Goal: Communication & Community: Answer question/provide support

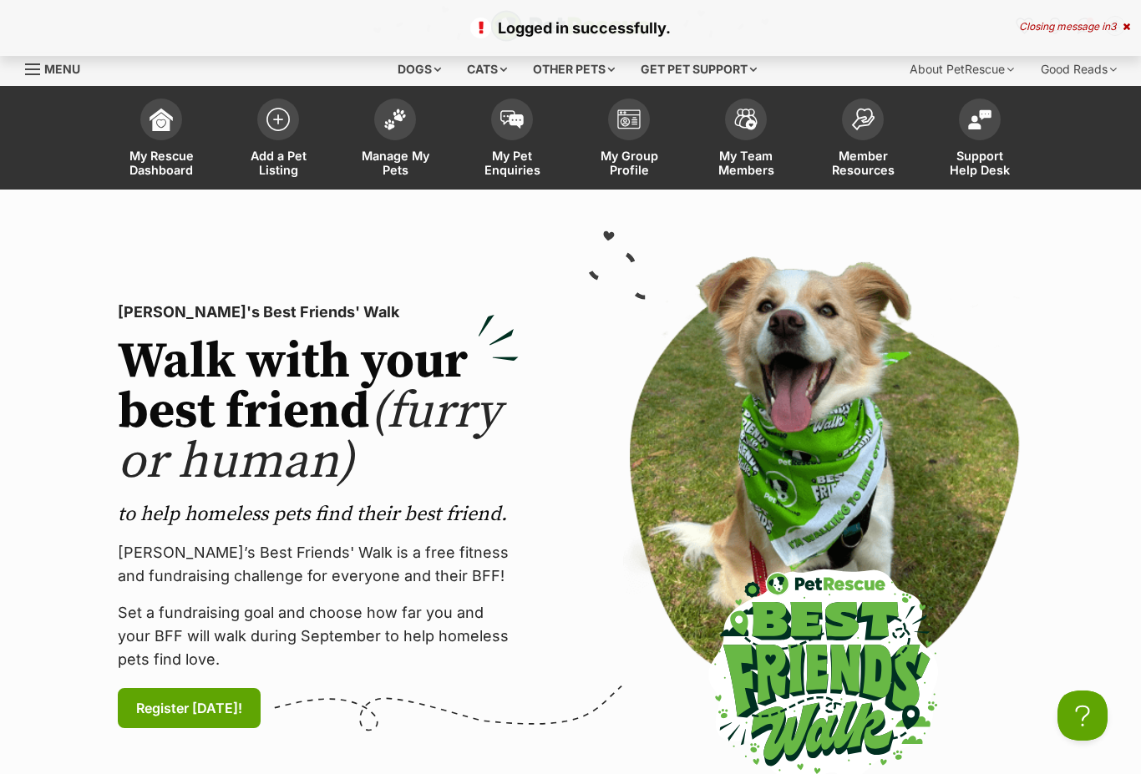
click at [509, 124] on img at bounding box center [511, 119] width 23 height 18
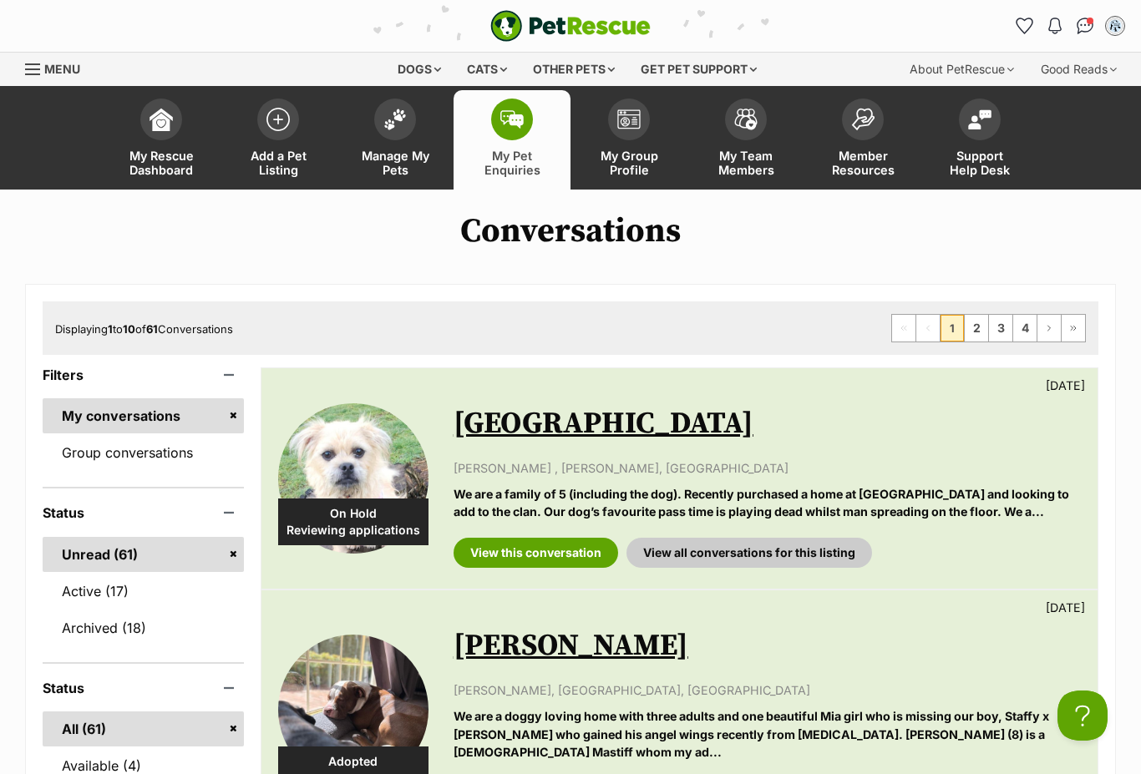
click at [762, 551] on link "View all conversations for this listing" at bounding box center [748, 553] width 245 height 30
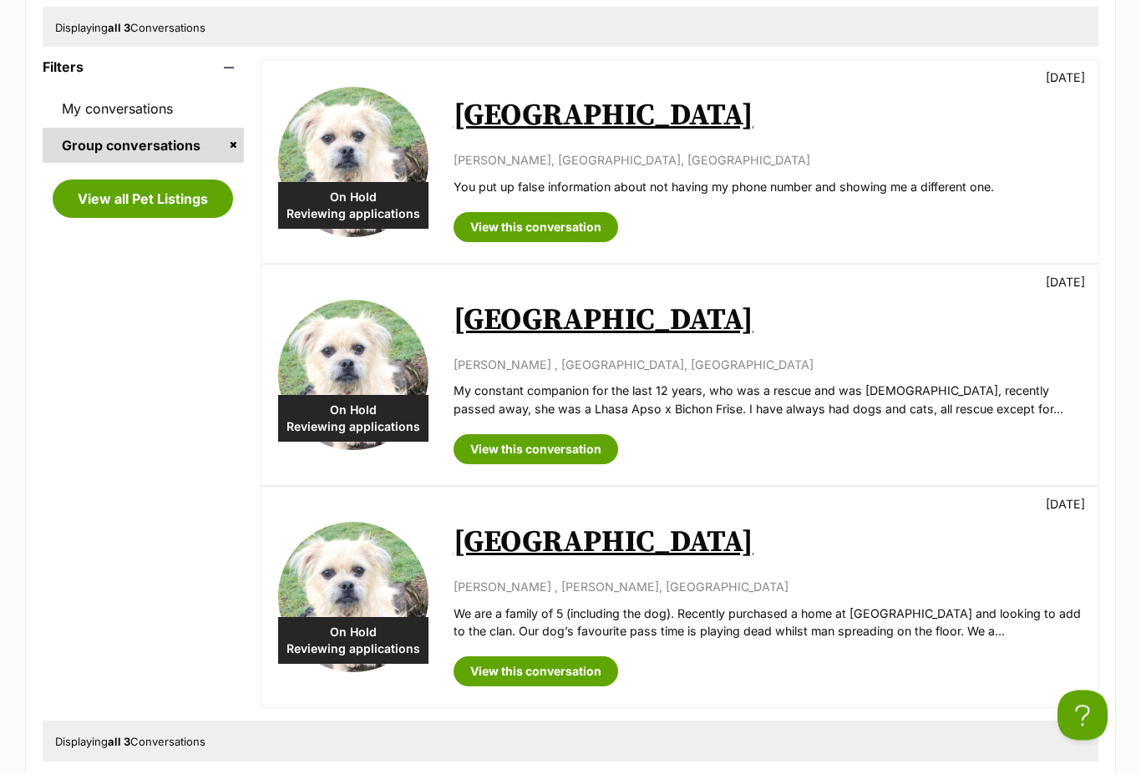
scroll to position [332, 0]
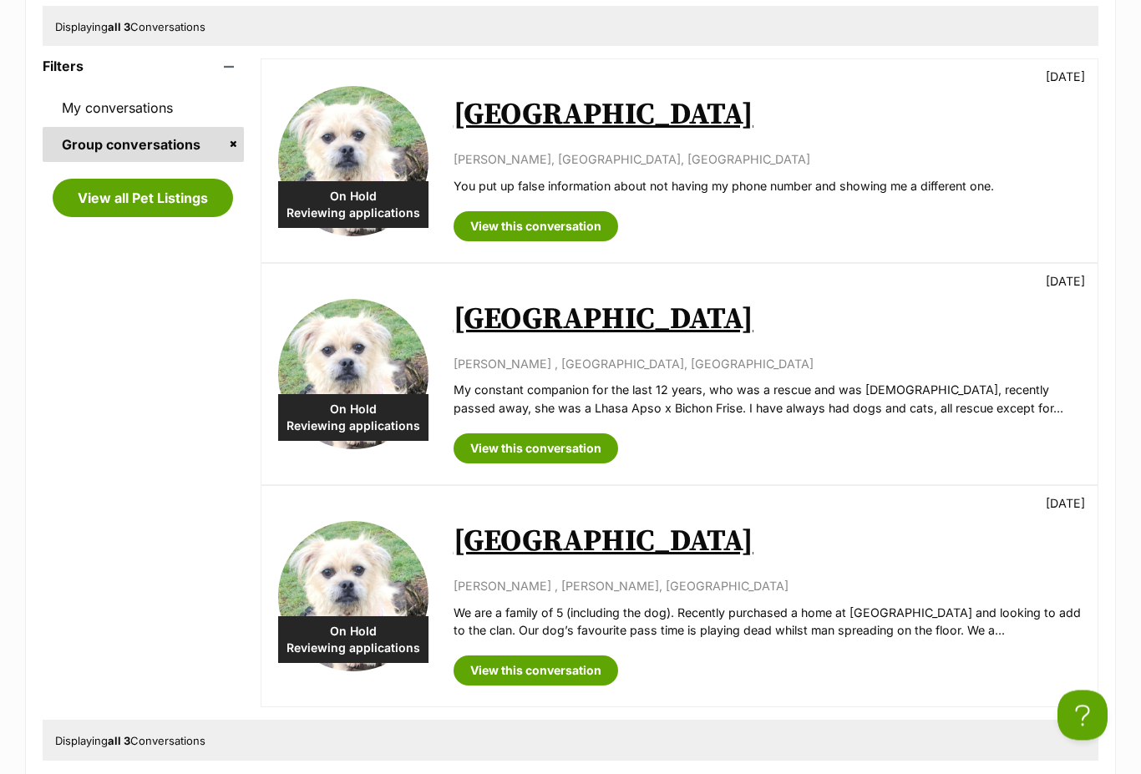
click at [583, 443] on link "View this conversation" at bounding box center [535, 449] width 164 height 30
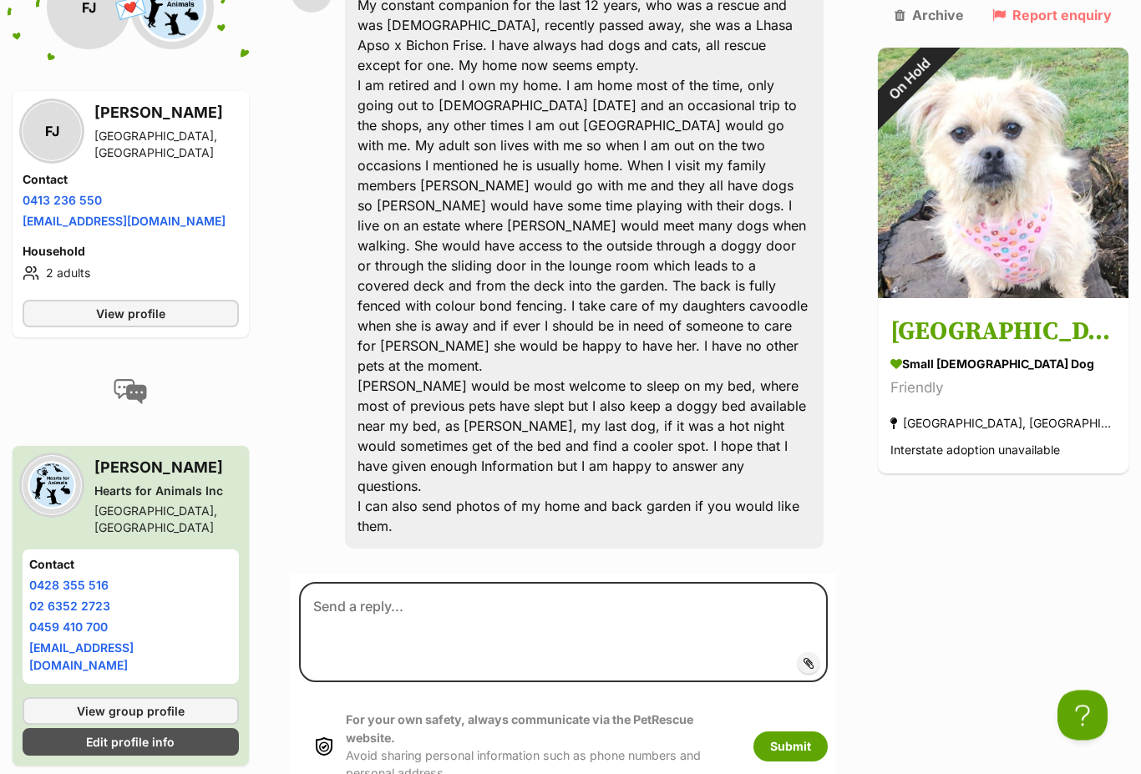
scroll to position [595, 0]
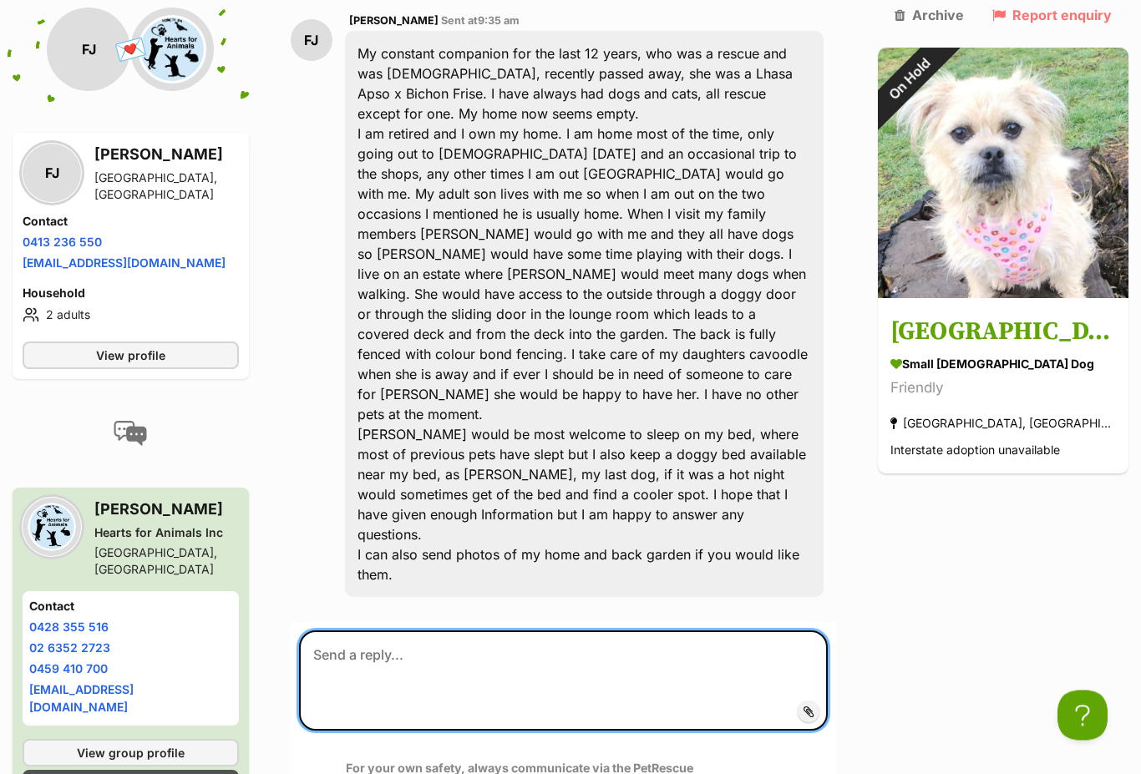
click at [361, 631] on textarea at bounding box center [563, 681] width 529 height 100
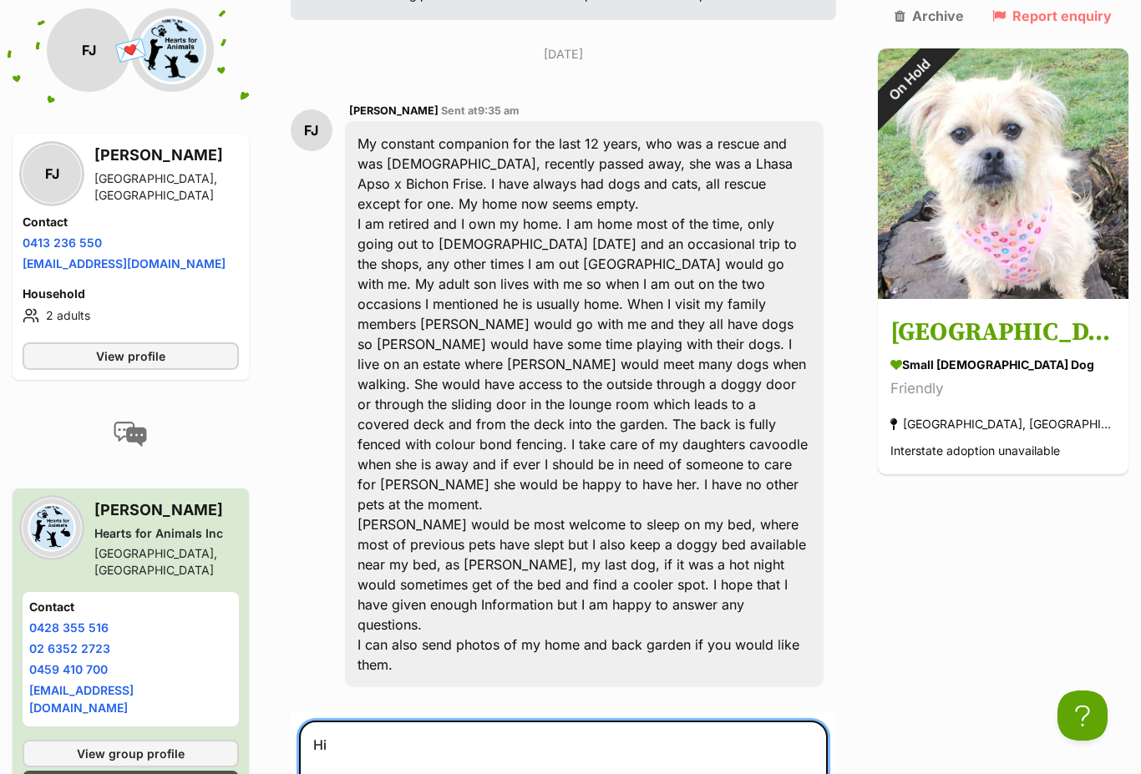
scroll to position [453, 0]
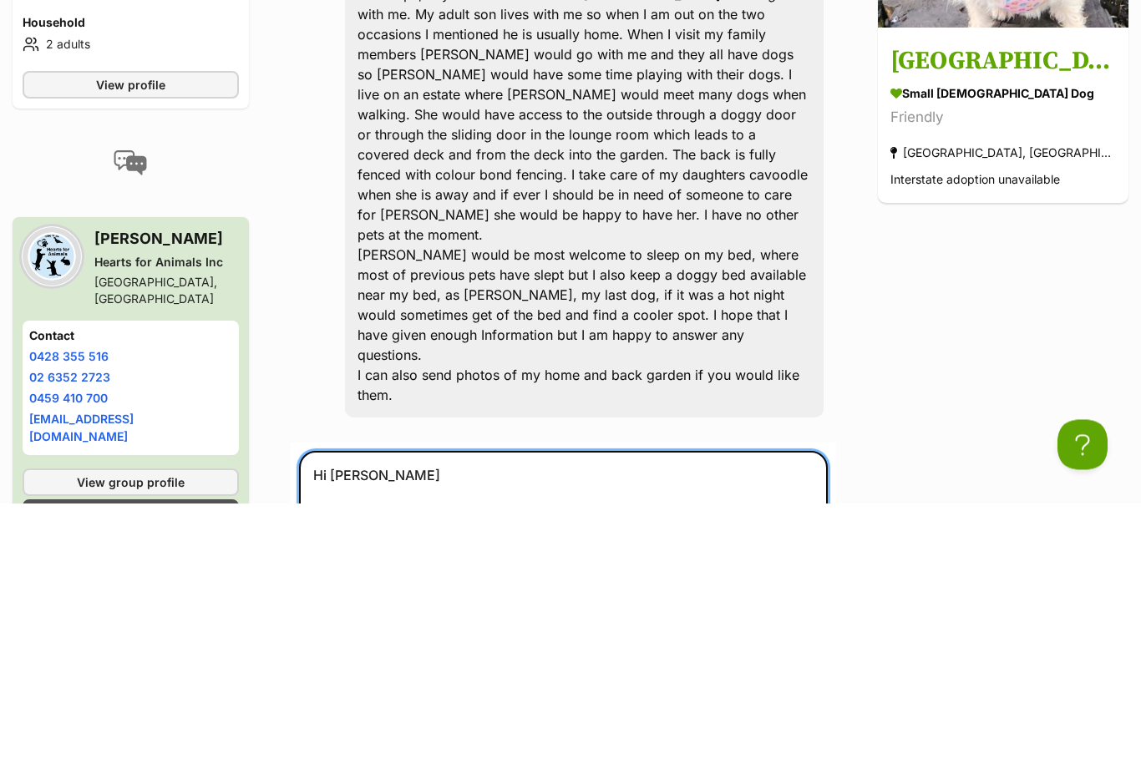
type textarea "Hi Franc"
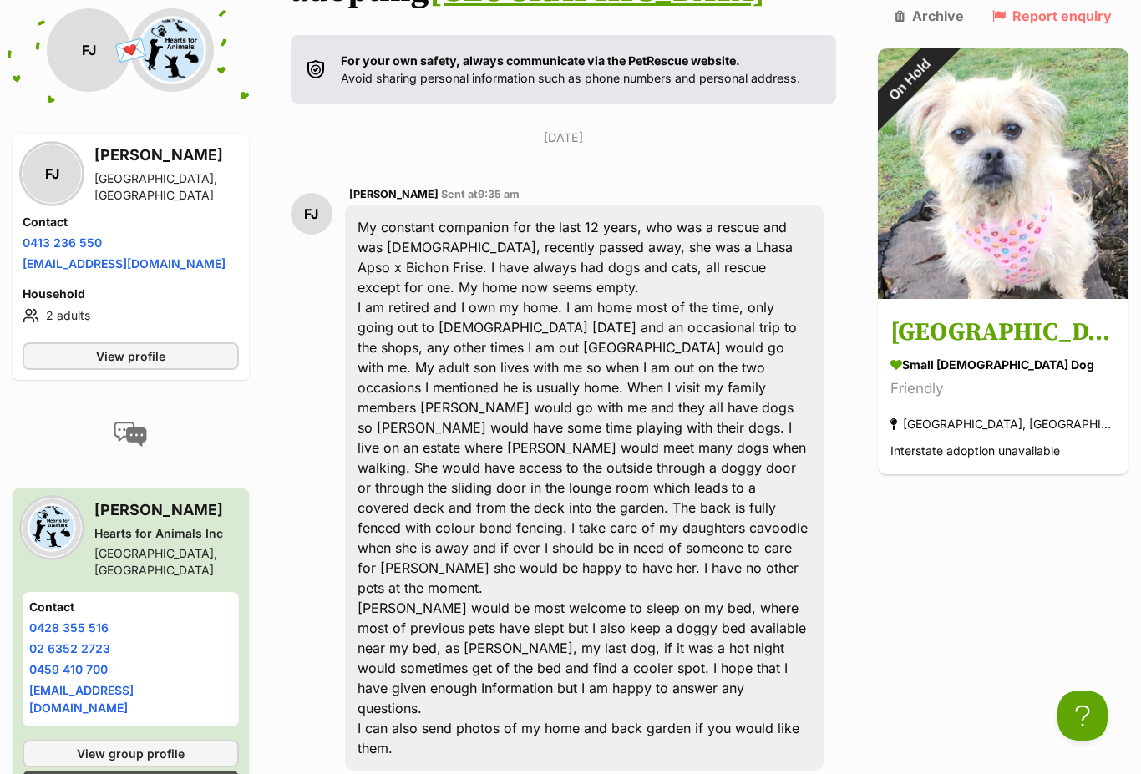
scroll to position [366, 0]
